Goal: Task Accomplishment & Management: Use online tool/utility

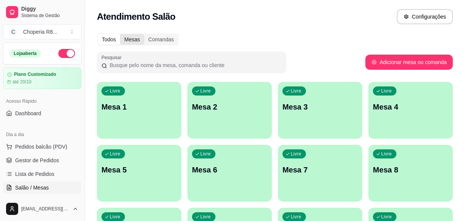
click at [138, 41] on div "Mesas" at bounding box center [132, 39] width 24 height 11
click at [120, 34] on input "Mesas" at bounding box center [120, 34] width 0 height 0
click at [162, 40] on div "Comandas" at bounding box center [161, 39] width 34 height 11
click at [144, 34] on input "Comandas" at bounding box center [144, 34] width 0 height 0
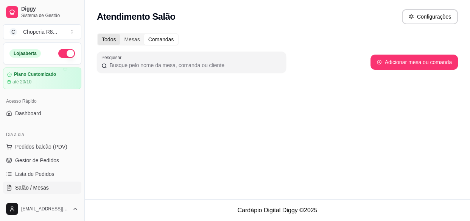
click at [111, 41] on div "Todos" at bounding box center [109, 39] width 22 height 11
click at [98, 34] on input "Todos" at bounding box center [98, 34] width 0 height 0
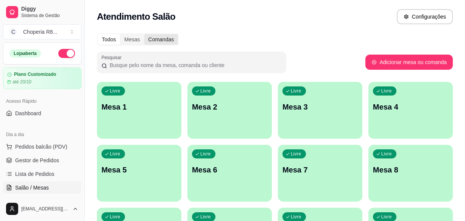
click at [172, 40] on div "Comandas" at bounding box center [161, 39] width 34 height 11
click at [144, 34] on input "Comandas" at bounding box center [144, 34] width 0 height 0
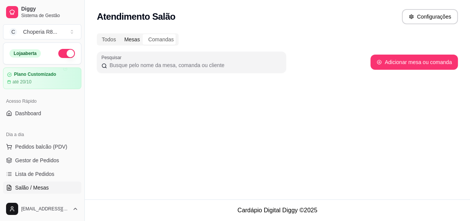
click at [135, 40] on div "Mesas" at bounding box center [132, 39] width 24 height 11
click at [120, 34] on input "Mesas" at bounding box center [120, 34] width 0 height 0
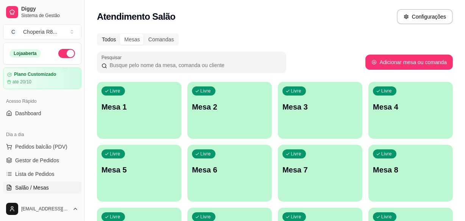
click at [112, 41] on div "Todos" at bounding box center [109, 39] width 22 height 11
click at [98, 34] on input "Todos" at bounding box center [98, 34] width 0 height 0
click at [154, 36] on div "Comandas" at bounding box center [161, 39] width 34 height 11
click at [144, 34] on input "Comandas" at bounding box center [144, 34] width 0 height 0
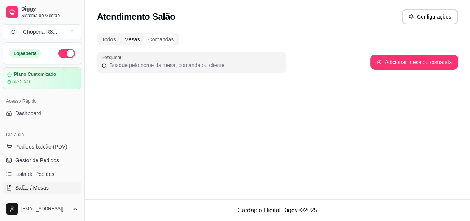
click at [133, 41] on div "Mesas" at bounding box center [132, 39] width 24 height 11
click at [120, 34] on input "Mesas" at bounding box center [120, 34] width 0 height 0
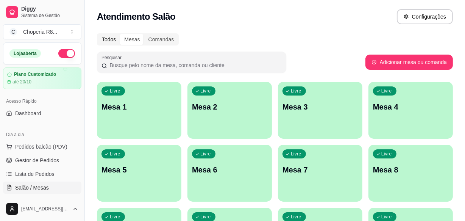
click at [106, 41] on div "Todos" at bounding box center [109, 39] width 22 height 11
click at [98, 34] on input "Todos" at bounding box center [98, 34] width 0 height 0
click at [170, 44] on div "Comandas" at bounding box center [161, 39] width 34 height 11
click at [144, 34] on input "Comandas" at bounding box center [144, 34] width 0 height 0
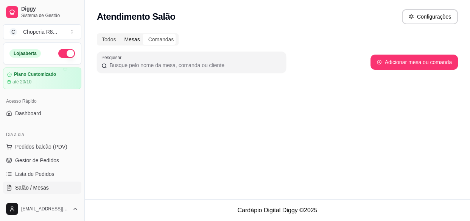
click at [125, 41] on div "Mesas" at bounding box center [132, 39] width 24 height 11
click at [120, 34] on input "Mesas" at bounding box center [120, 34] width 0 height 0
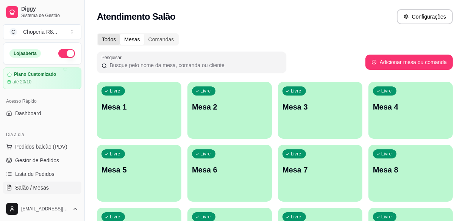
click at [106, 43] on div "Todos" at bounding box center [109, 39] width 22 height 11
click at [98, 34] on input "Todos" at bounding box center [98, 34] width 0 height 0
click at [221, 111] on p "Mesa 2" at bounding box center [229, 106] width 75 height 11
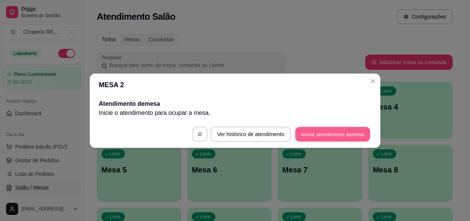
click at [305, 134] on button "Iniciar atendimento de mesa" at bounding box center [332, 133] width 75 height 15
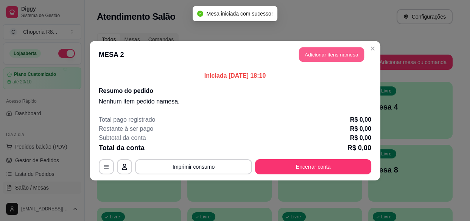
click at [314, 57] on button "Adicionar itens na mesa" at bounding box center [331, 54] width 65 height 15
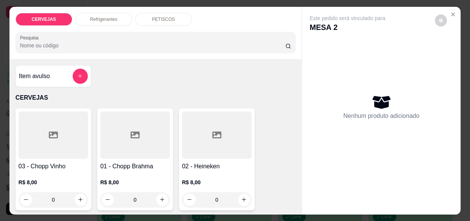
drag, startPoint x: 129, startPoint y: 198, endPoint x: 117, endPoint y: 197, distance: 12.5
click at [117, 197] on input "0" at bounding box center [135, 199] width 42 height 15
drag, startPoint x: 150, startPoint y: 196, endPoint x: 116, endPoint y: 203, distance: 34.5
click at [116, 203] on input "0" at bounding box center [135, 199] width 42 height 15
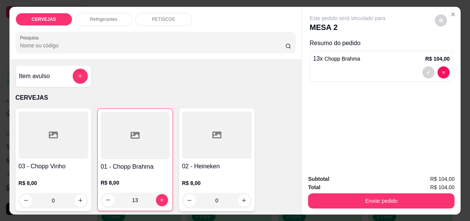
type input "13"
click at [382, 193] on button "Enviar pedido" at bounding box center [381, 200] width 147 height 15
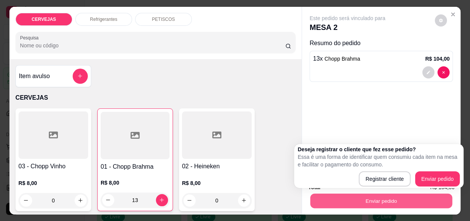
click at [440, 178] on div "Registrar cliente Enviar pedido" at bounding box center [379, 178] width 162 height 15
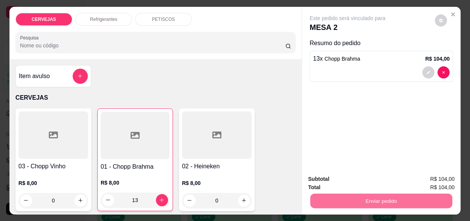
click at [440, 177] on button "Enviar pedido" at bounding box center [435, 179] width 43 height 14
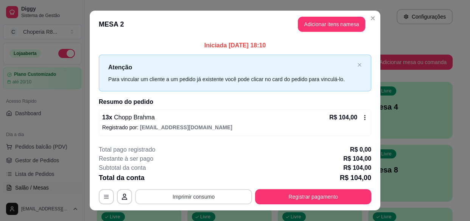
click at [221, 197] on button "Imprimir consumo" at bounding box center [193, 196] width 117 height 15
click at [208, 179] on button "IMPRESSORA" at bounding box center [193, 179] width 53 height 12
click at [370, 15] on icon "Close" at bounding box center [373, 18] width 6 height 6
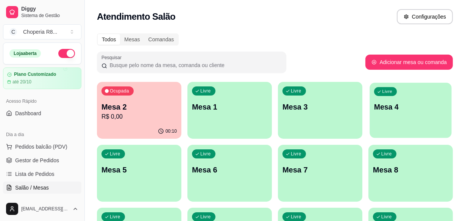
click at [419, 111] on p "Mesa 4" at bounding box center [410, 107] width 73 height 10
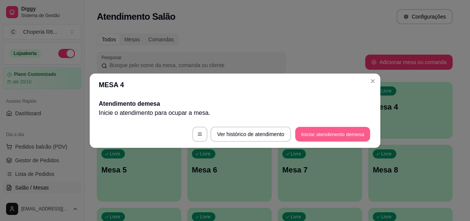
click at [353, 138] on button "Iniciar atendimento de mesa" at bounding box center [332, 133] width 75 height 15
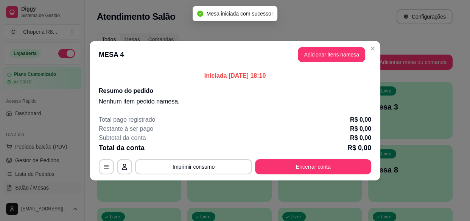
click at [351, 54] on button "Adicionar itens na mesa" at bounding box center [331, 54] width 67 height 15
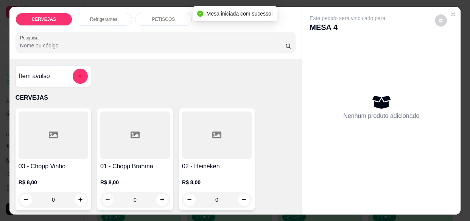
drag, startPoint x: 140, startPoint y: 194, endPoint x: 99, endPoint y: 192, distance: 40.6
click at [102, 196] on div "0" at bounding box center [135, 199] width 67 height 15
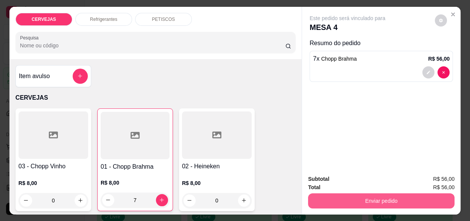
type input "7"
click at [381, 193] on button "Enviar pedido" at bounding box center [381, 200] width 147 height 15
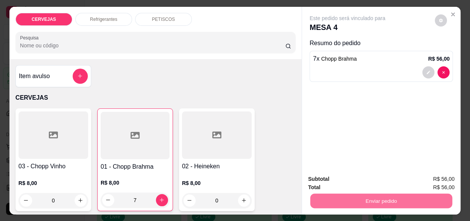
click at [392, 182] on button "Registrar cliente" at bounding box center [385, 179] width 50 height 14
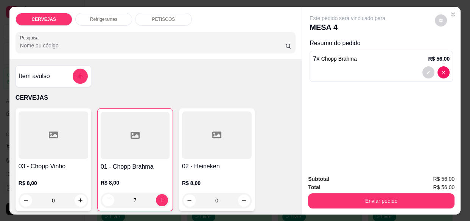
click at [140, 171] on div "R$ 8,00 7" at bounding box center [135, 189] width 69 height 36
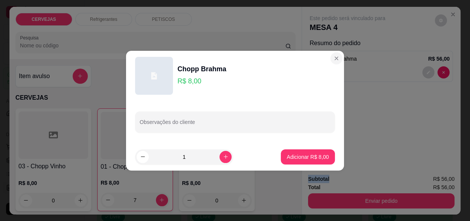
click at [329, 63] on div "7 x Chopp Brahma R$ 56,00" at bounding box center [382, 66] width 144 height 31
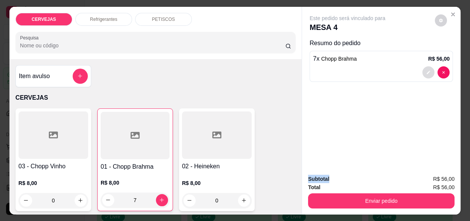
click at [425, 72] on button "decrease-product-quantity" at bounding box center [429, 72] width 12 height 12
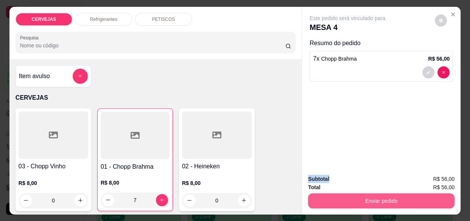
click at [358, 193] on button "Enviar pedido" at bounding box center [381, 200] width 147 height 15
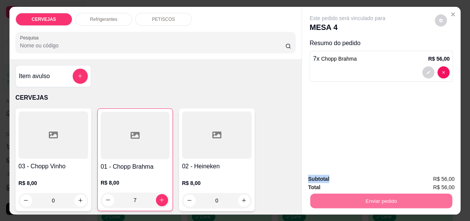
click at [422, 174] on button "Enviar pedido" at bounding box center [436, 179] width 42 height 14
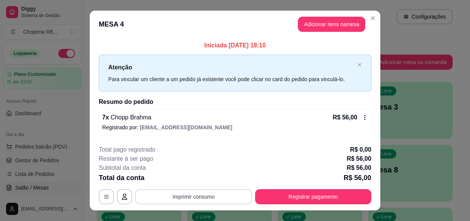
click at [203, 201] on button "Imprimir consumo" at bounding box center [193, 196] width 117 height 15
click at [197, 179] on button "IMPRESSORA" at bounding box center [193, 179] width 55 height 12
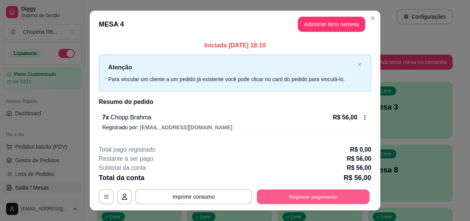
click at [304, 197] on button "Registrar pagamento" at bounding box center [313, 196] width 113 height 15
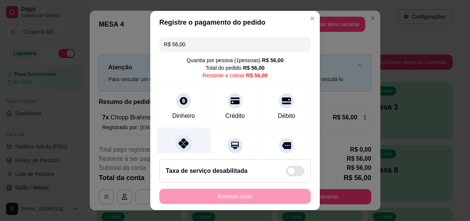
click at [182, 146] on icon at bounding box center [184, 143] width 10 height 10
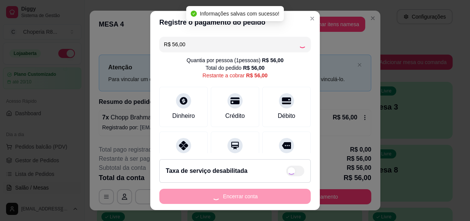
type input "R$ 0,00"
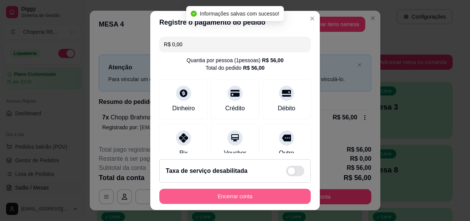
click at [220, 194] on button "Encerrar conta" at bounding box center [234, 196] width 151 height 15
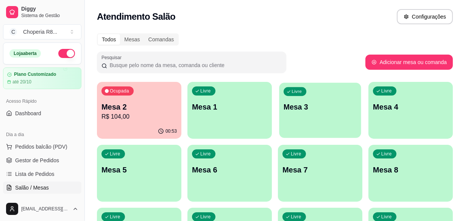
click at [352, 112] on div "Livre Mesa 3" at bounding box center [320, 106] width 82 height 46
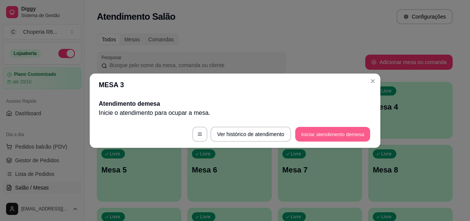
click at [364, 131] on button "Iniciar atendimento de mesa" at bounding box center [332, 133] width 75 height 15
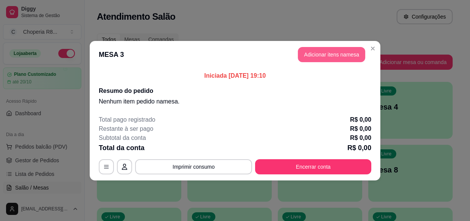
click at [326, 56] on button "Adicionar itens na mesa" at bounding box center [331, 54] width 67 height 15
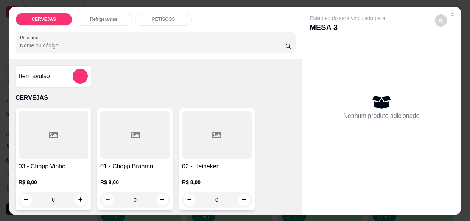
drag, startPoint x: 144, startPoint y: 192, endPoint x: 103, endPoint y: 193, distance: 40.5
click at [103, 193] on div "0" at bounding box center [135, 199] width 67 height 15
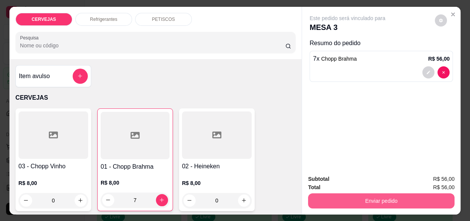
type input "7"
click at [380, 196] on button "Enviar pedido" at bounding box center [381, 200] width 142 height 15
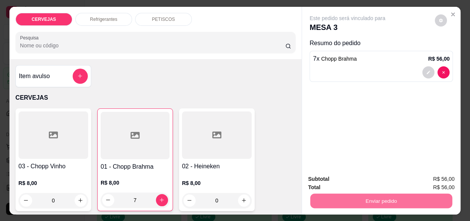
click at [440, 182] on button "Enviar pedido" at bounding box center [435, 179] width 43 height 14
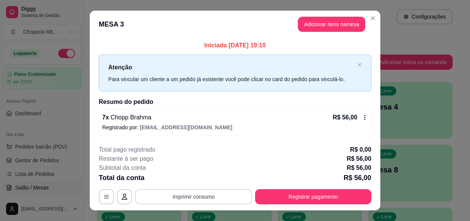
click at [194, 197] on button "Imprimir consumo" at bounding box center [193, 196] width 117 height 15
click at [193, 185] on div "Escolha a impressora IMPRESSORA" at bounding box center [193, 174] width 62 height 26
click at [192, 180] on button "IMPRESSORA" at bounding box center [193, 179] width 53 height 12
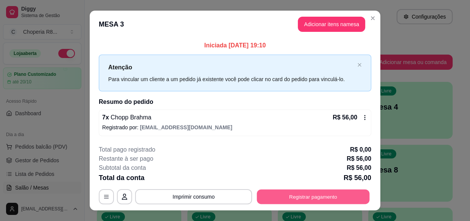
click at [321, 196] on button "Registrar pagamento" at bounding box center [313, 196] width 113 height 15
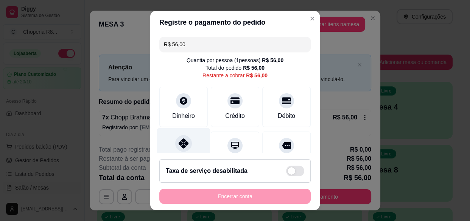
click at [184, 145] on icon at bounding box center [184, 143] width 10 height 10
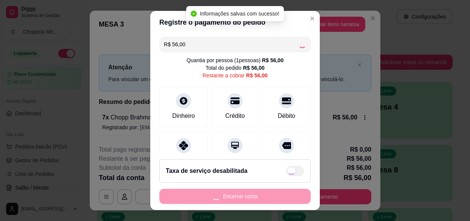
type input "R$ 0,00"
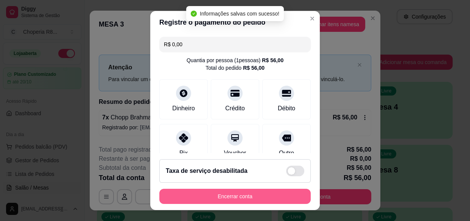
click at [227, 196] on button "Encerrar conta" at bounding box center [234, 196] width 151 height 15
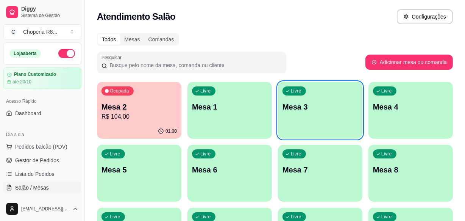
click at [155, 108] on p "Mesa 2" at bounding box center [138, 106] width 75 height 11
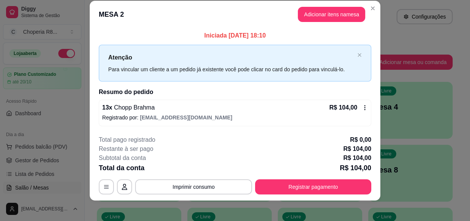
scroll to position [14, 0]
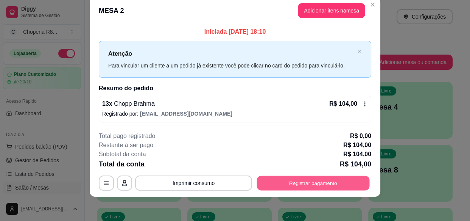
click at [320, 185] on button "Registrar pagamento" at bounding box center [313, 183] width 113 height 15
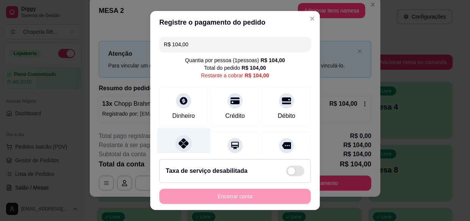
click at [181, 144] on icon at bounding box center [184, 143] width 10 height 10
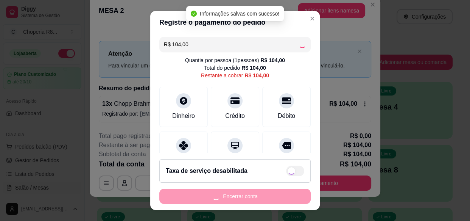
type input "R$ 0,00"
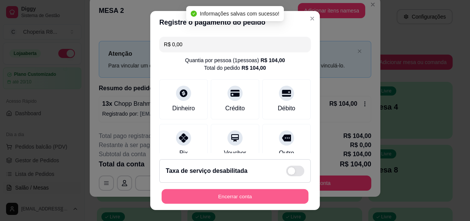
click at [223, 196] on button "Encerrar conta" at bounding box center [235, 196] width 147 height 15
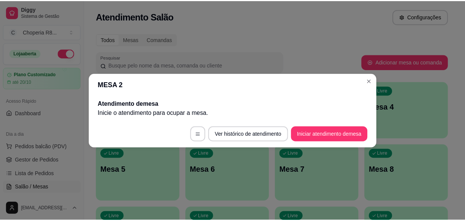
scroll to position [0, 0]
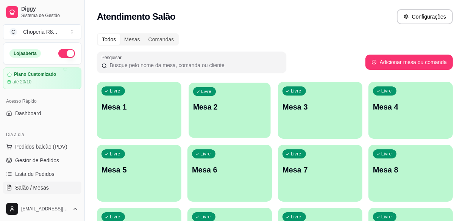
click at [218, 109] on p "Mesa 2" at bounding box center [229, 107] width 73 height 10
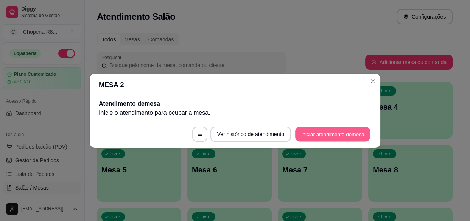
click at [337, 129] on button "Iniciar atendimento de mesa" at bounding box center [332, 133] width 75 height 15
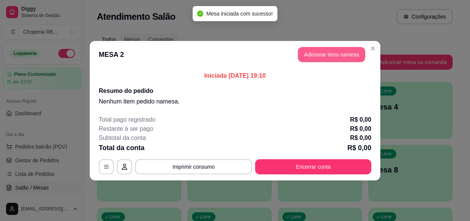
click at [329, 60] on button "Adicionar itens na mesa" at bounding box center [331, 54] width 67 height 15
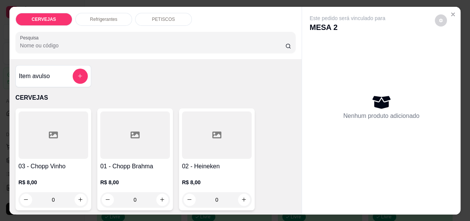
drag, startPoint x: 140, startPoint y: 198, endPoint x: 122, endPoint y: 199, distance: 17.8
click at [123, 200] on input "0" at bounding box center [135, 199] width 42 height 15
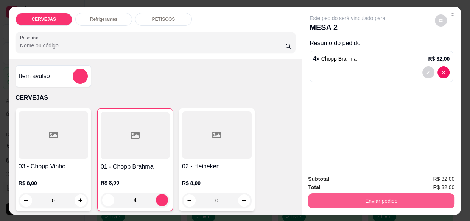
type input "4"
click at [362, 193] on button "Enviar pedido" at bounding box center [381, 200] width 142 height 15
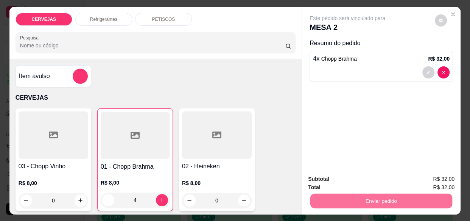
click at [431, 176] on button "Enviar pedido" at bounding box center [435, 179] width 43 height 14
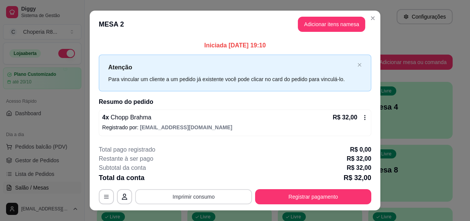
click at [214, 193] on button "Imprimir consumo" at bounding box center [193, 196] width 117 height 15
click at [188, 180] on button "IMPRESSORA" at bounding box center [193, 179] width 53 height 12
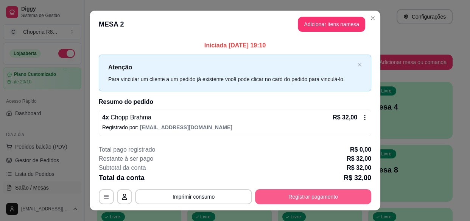
click at [299, 194] on button "Registrar pagamento" at bounding box center [313, 196] width 116 height 15
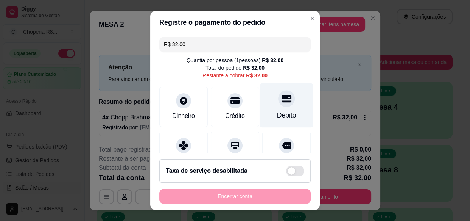
click at [282, 104] on div "Débito" at bounding box center [286, 105] width 53 height 44
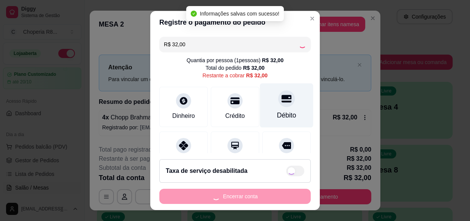
type input "R$ 0,00"
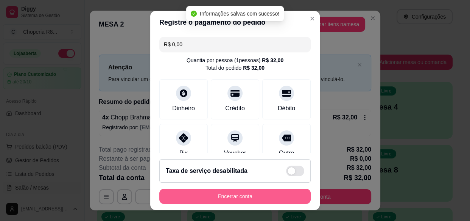
click at [256, 192] on button "Encerrar conta" at bounding box center [234, 196] width 151 height 15
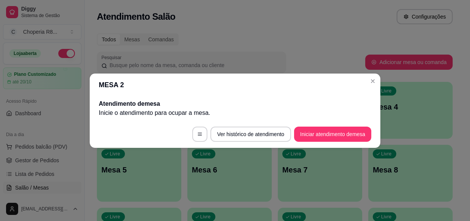
click at [376, 86] on header "MESA 2" at bounding box center [235, 84] width 291 height 23
